Goal: Check status: Check status

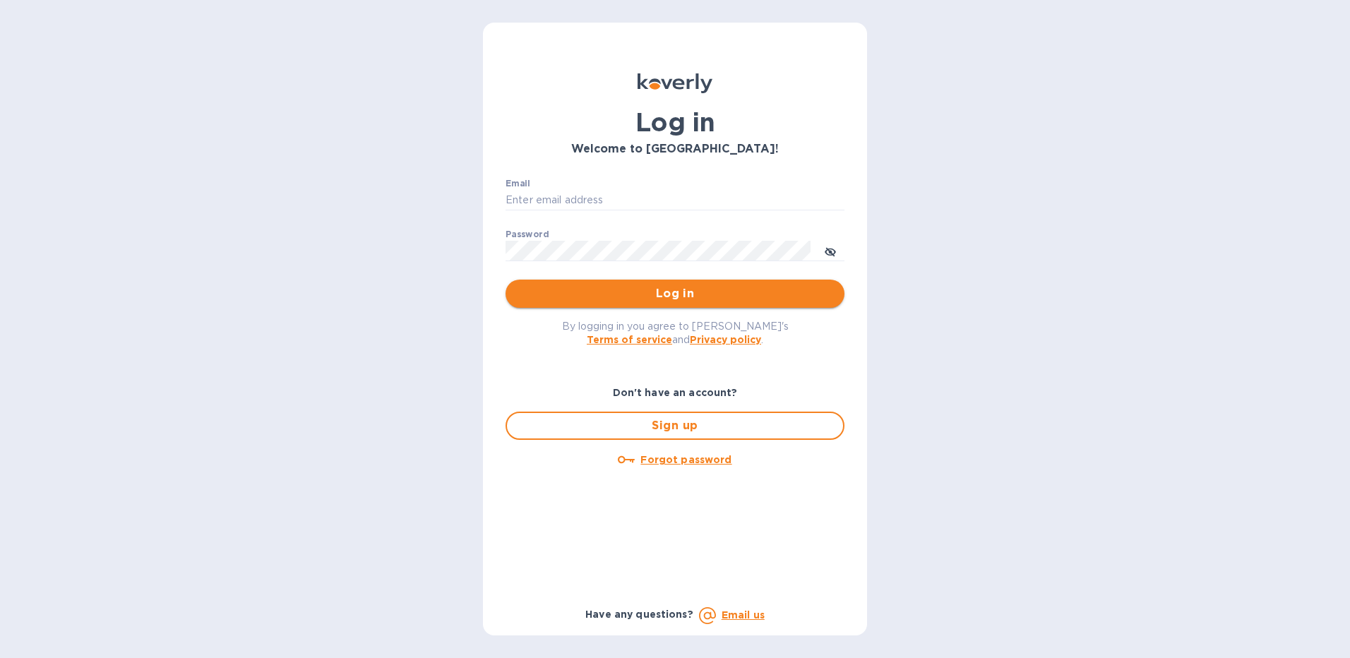
type input "Folajinadu@hotmail.com"
click at [643, 294] on span "Log in" at bounding box center [675, 293] width 316 height 17
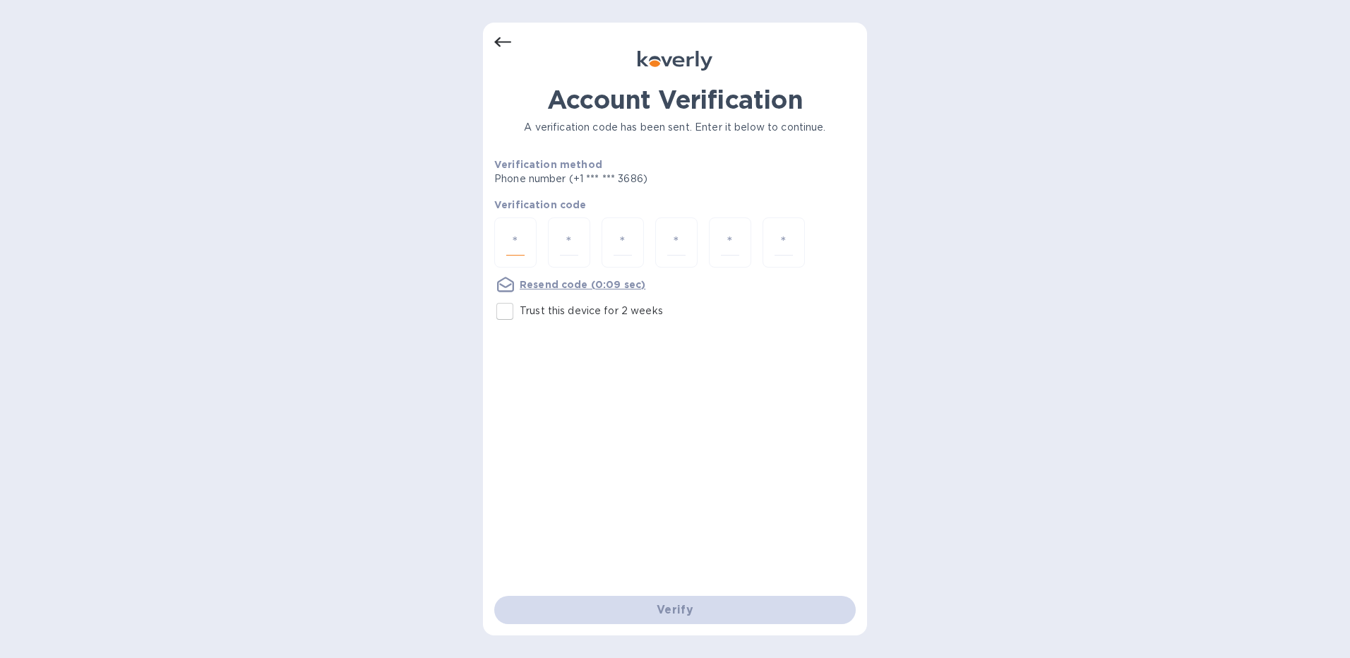
click at [513, 244] on input "number" at bounding box center [515, 243] width 18 height 26
type input "7"
type input "4"
type input "6"
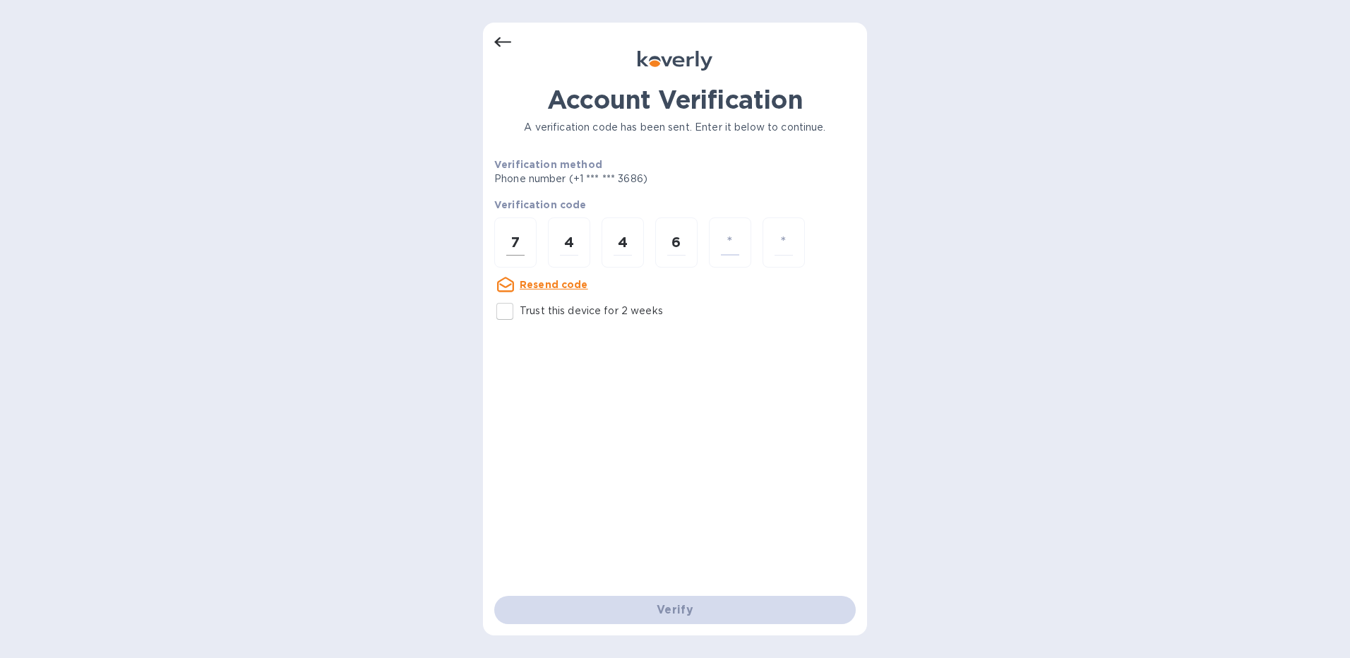
type input "3"
type input "9"
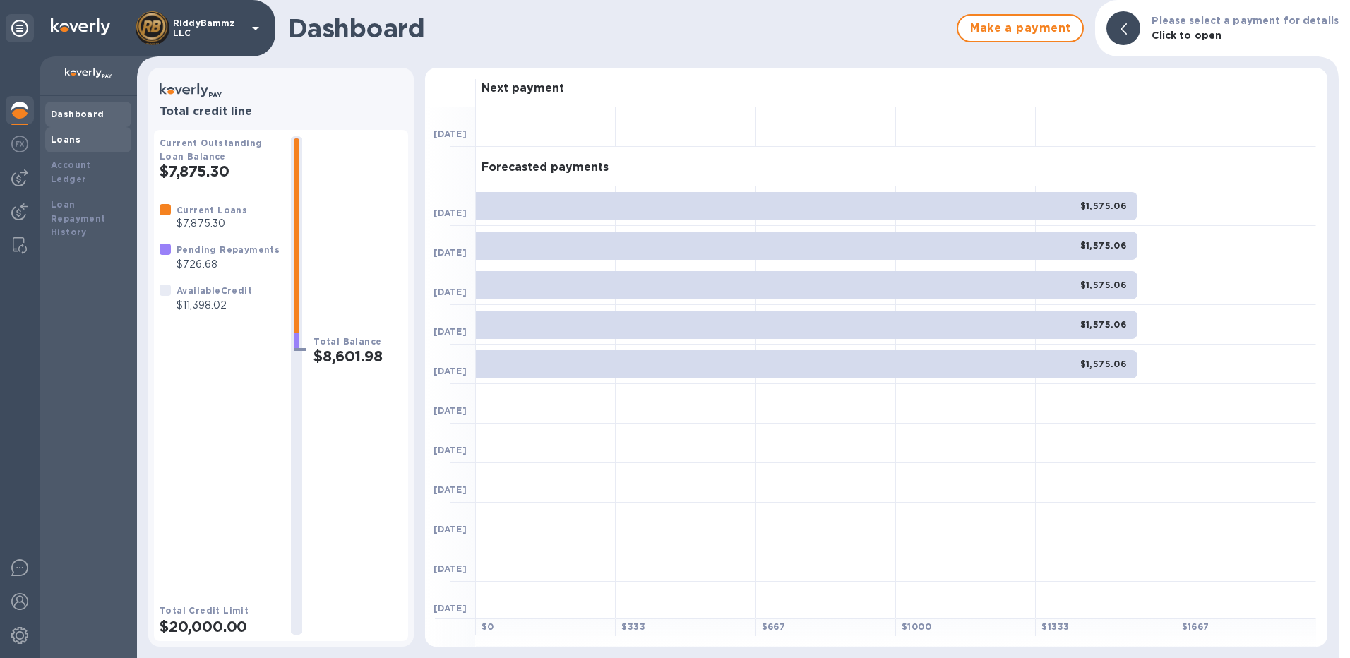
click at [64, 143] on b "Loans" at bounding box center [66, 139] width 30 height 11
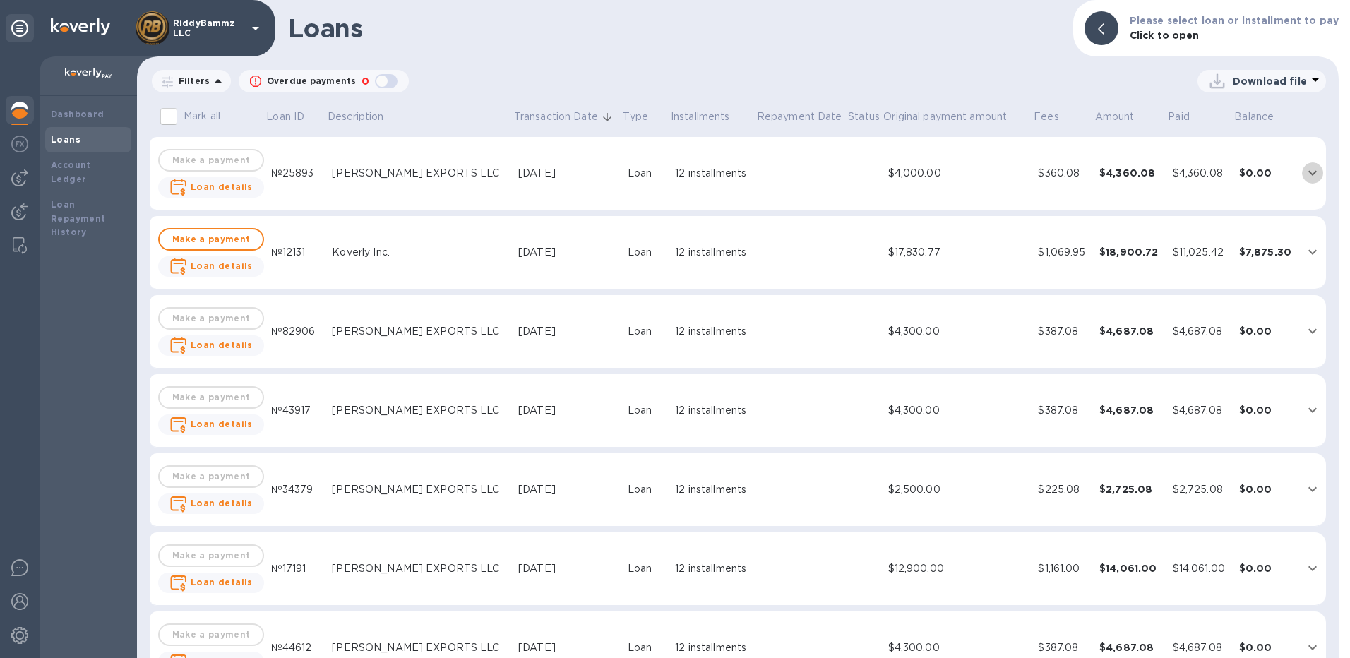
click at [1302, 169] on button "expand row" at bounding box center [1312, 172] width 21 height 21
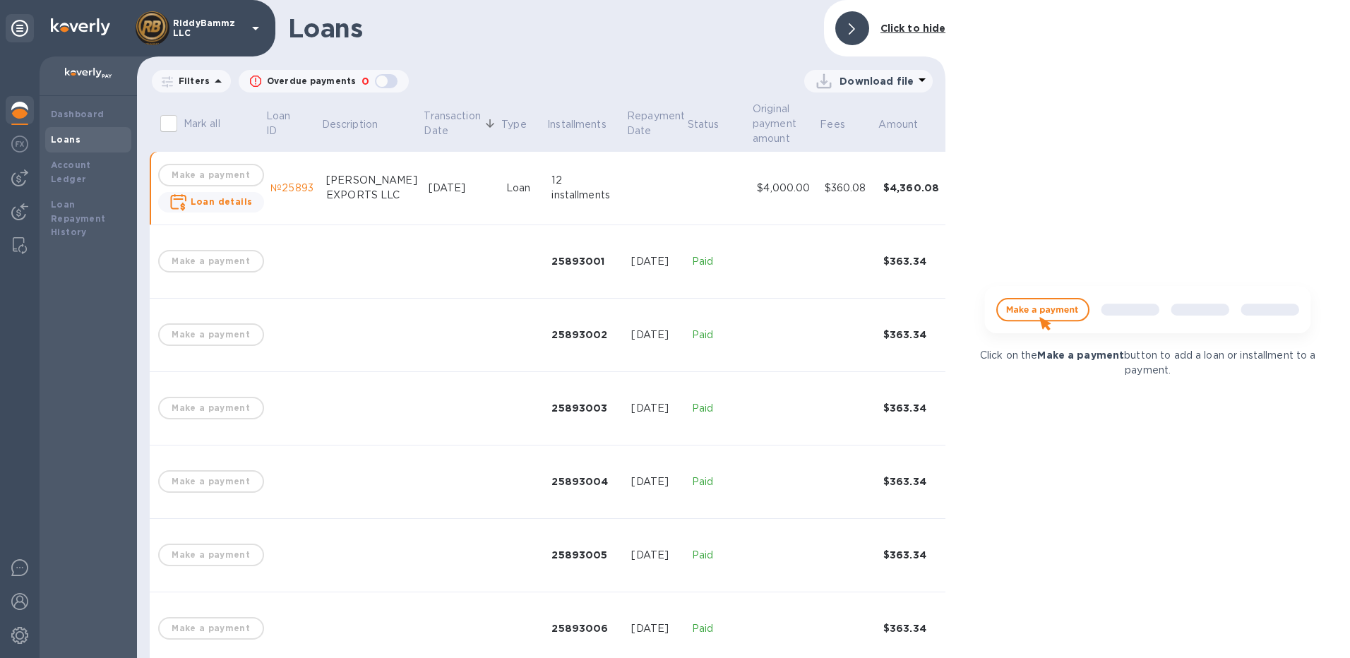
click at [850, 30] on span at bounding box center [852, 28] width 6 height 13
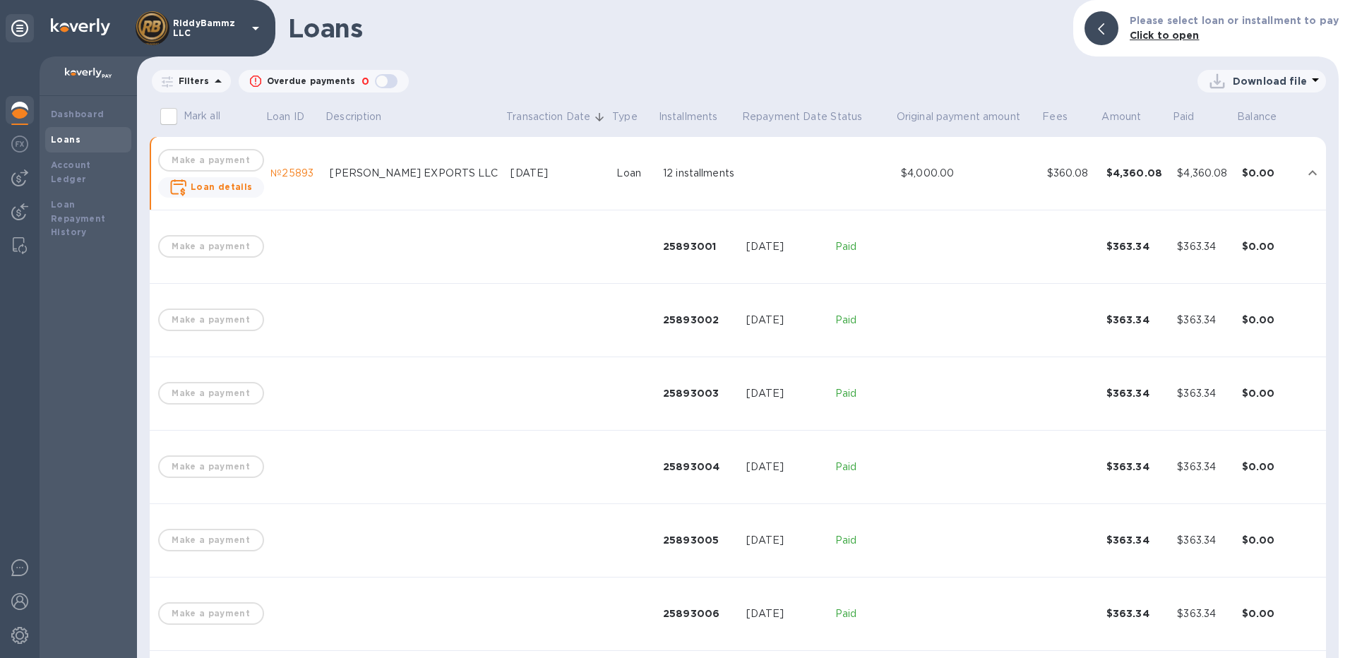
click at [1304, 168] on icon "expand row" at bounding box center [1312, 173] width 17 height 17
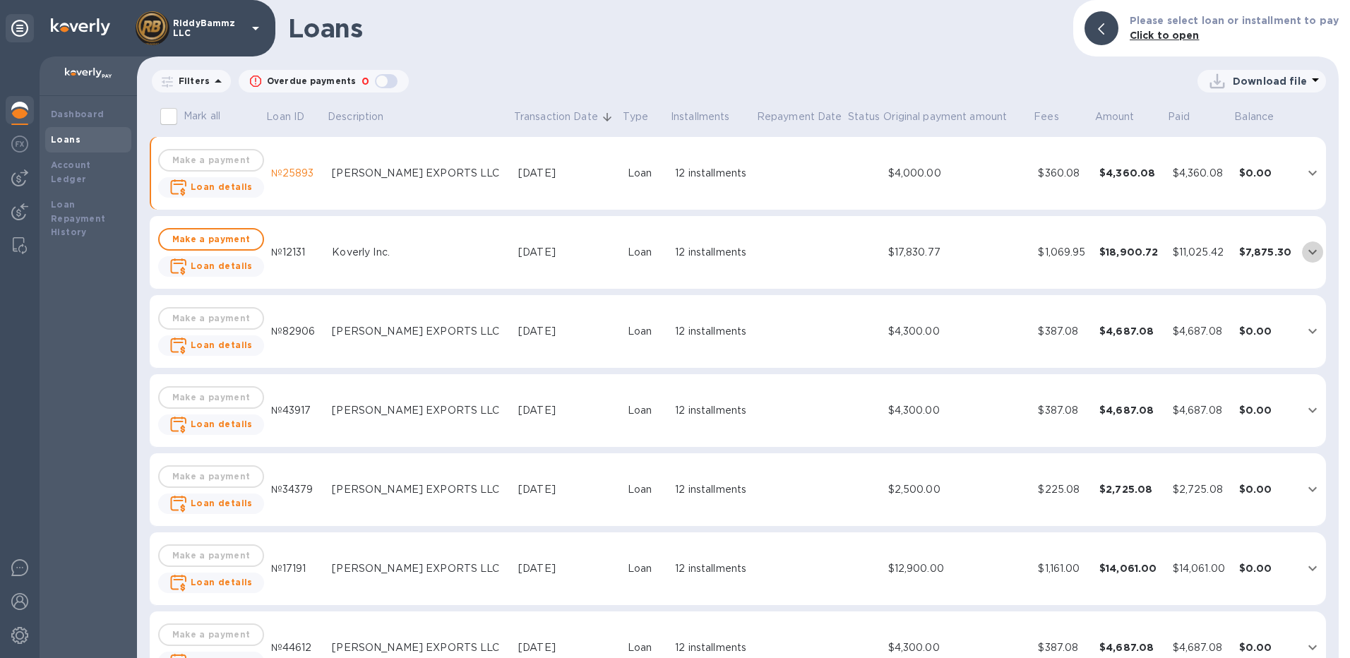
click at [1309, 250] on icon "expand row" at bounding box center [1312, 252] width 17 height 17
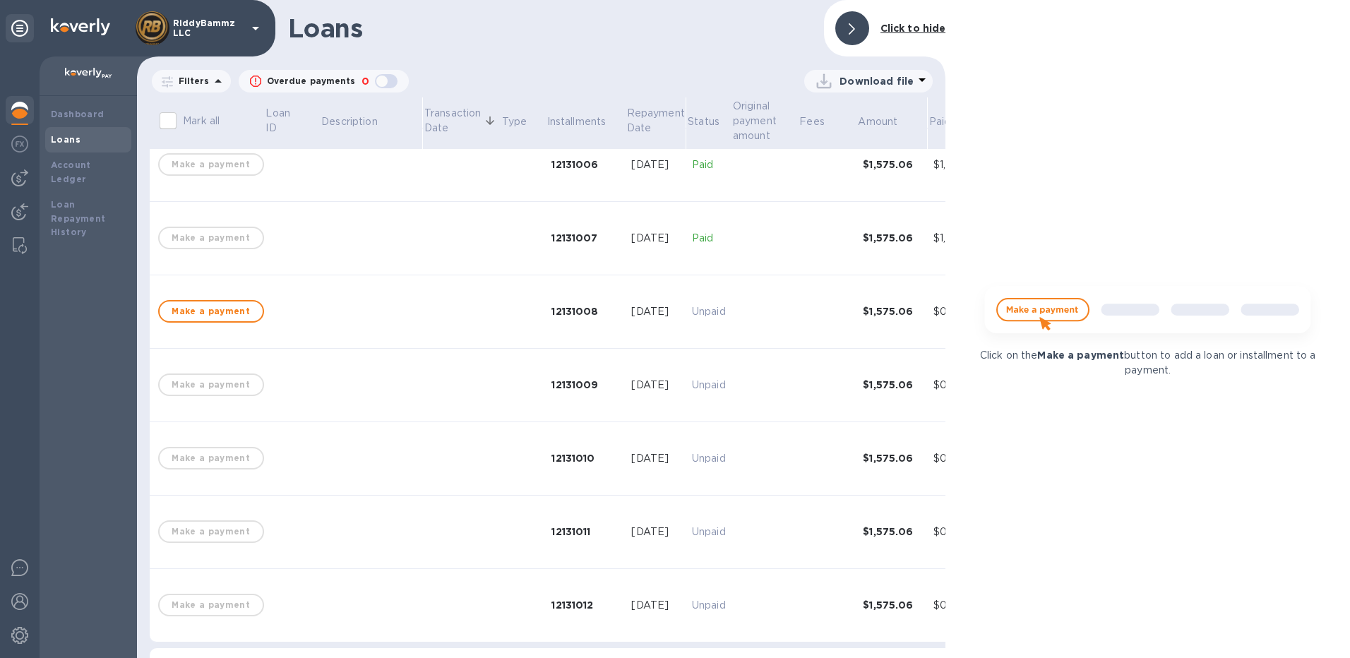
scroll to position [565, 0]
